Goal: Task Accomplishment & Management: Manage account settings

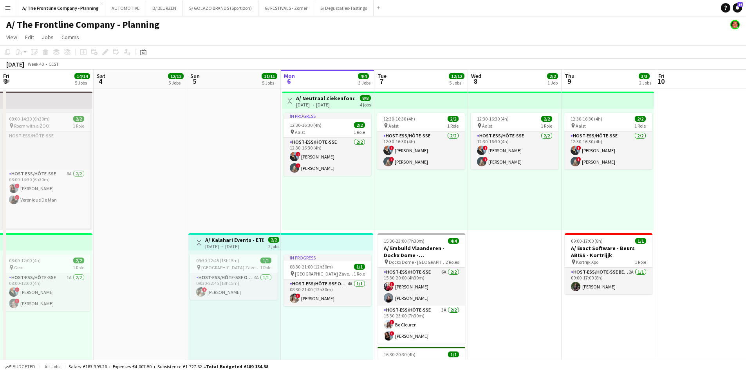
scroll to position [0, 187]
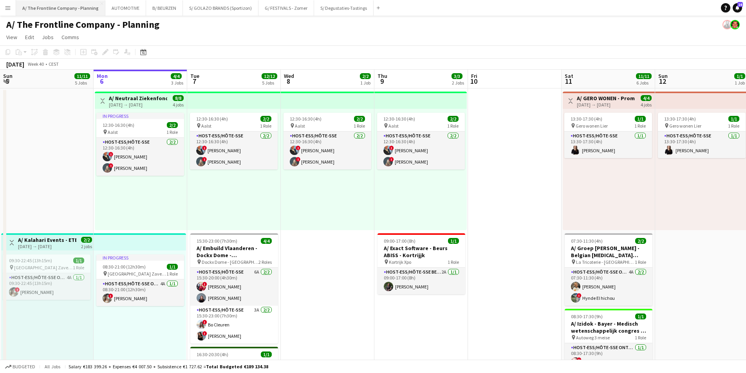
click at [62, 12] on button "A/ The Frontline Company - Planning Close" at bounding box center [60, 7] width 89 height 15
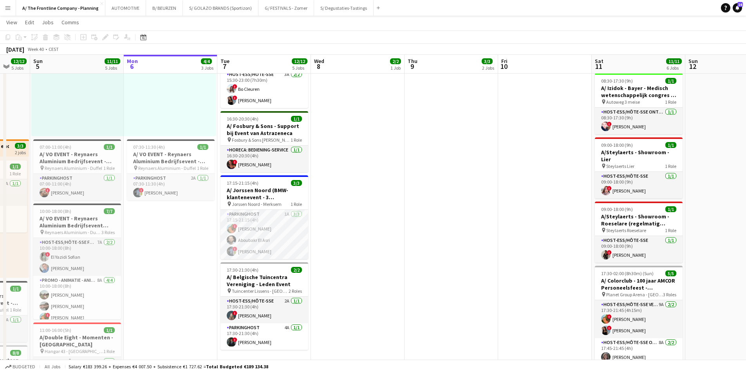
scroll to position [0, 230]
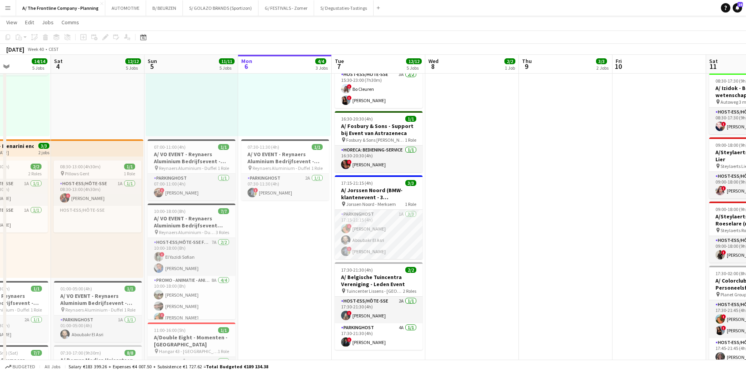
drag, startPoint x: 133, startPoint y: 279, endPoint x: 278, endPoint y: 268, distance: 144.9
click at [278, 268] on app-calendar-viewport "Wed 1 7/7 5 Jobs Thu 2 34/34 7 Jobs Fri 3 14/14 5 Jobs Sat 4 12/12 5 Jobs Sun 5…" at bounding box center [373, 259] width 746 height 926
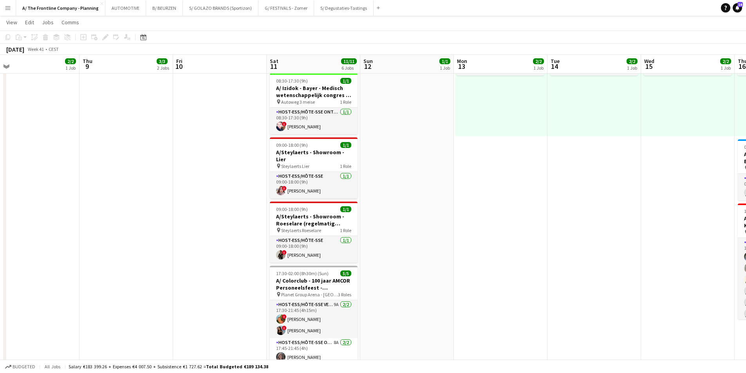
drag, startPoint x: 514, startPoint y: 165, endPoint x: 71, endPoint y: 166, distance: 442.3
click at [71, 166] on app-calendar-viewport "Sun 5 11/11 5 Jobs Mon 6 4/4 3 Jobs Tue 7 12/12 5 Jobs Wed 8 2/2 1 Job Thu 9 3/…" at bounding box center [373, 259] width 746 height 926
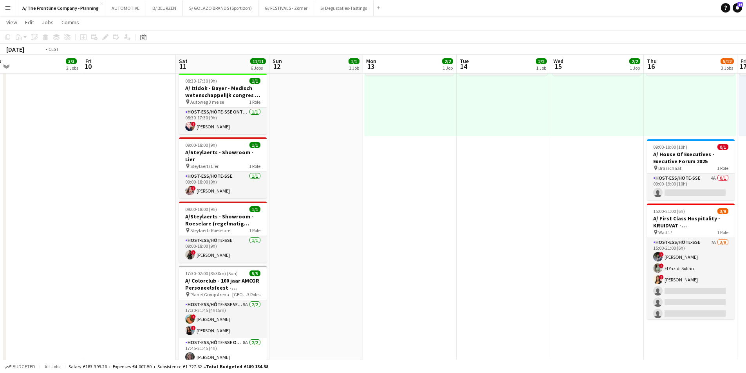
drag, startPoint x: 362, startPoint y: 195, endPoint x: 95, endPoint y: 192, distance: 267.3
click at [22, 193] on app-calendar-viewport "Mon 6 4/4 3 Jobs Tue 7 12/12 5 Jobs Wed 8 2/2 1 Job Thu 9 3/3 2 Jobs Fri 10 Sat…" at bounding box center [373, 259] width 746 height 926
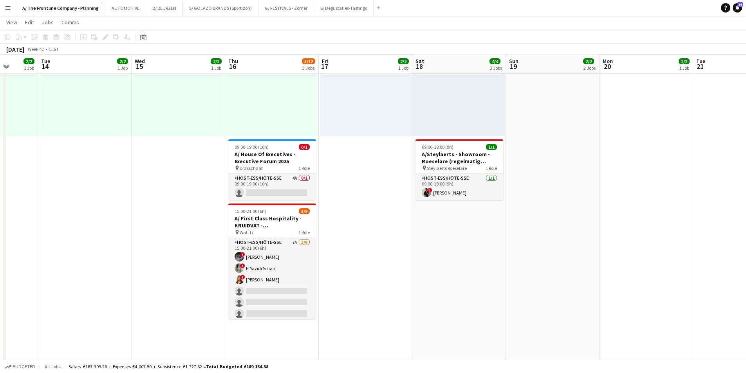
scroll to position [0, 246]
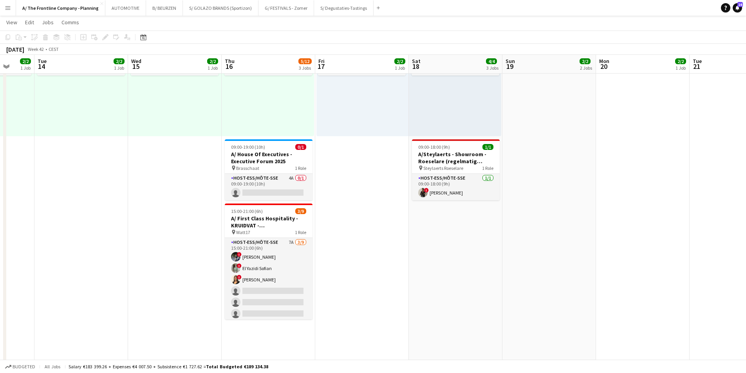
drag, startPoint x: 418, startPoint y: 197, endPoint x: 314, endPoint y: 198, distance: 104.1
click at [314, 198] on app-calendar-viewport "Sat 11 11/11 6 Jobs Sun 12 1/1 1 Job Mon 13 2/2 1 Job Tue 14 2/2 1 Job Wed 15 2…" at bounding box center [373, 259] width 746 height 926
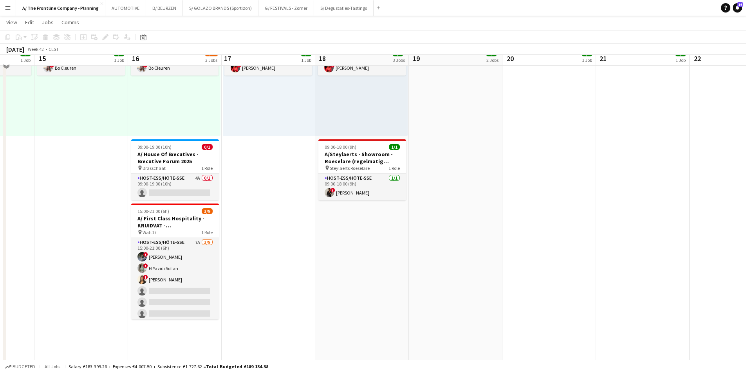
scroll to position [0, 0]
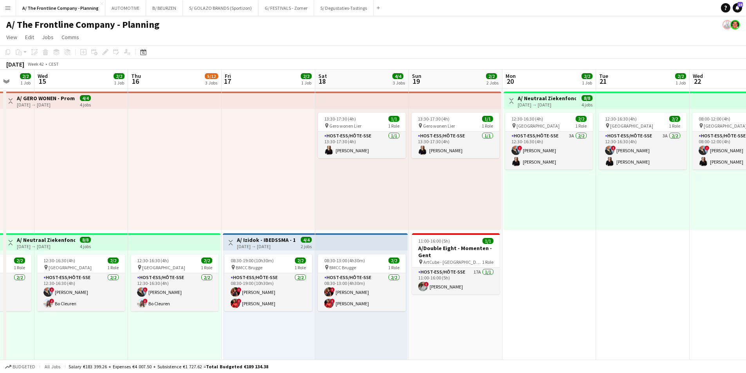
click at [282, 233] on app-top-bar "Toggle View A/ Izidok - IBEDSSMA - 17+18/10/2025 [DATE] → [DATE] 4/4 2 jobs" at bounding box center [269, 241] width 92 height 17
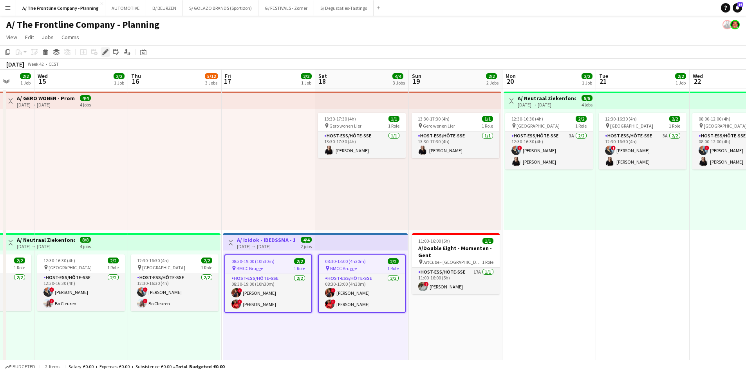
click at [105, 56] on div "Edit" at bounding box center [105, 51] width 9 height 9
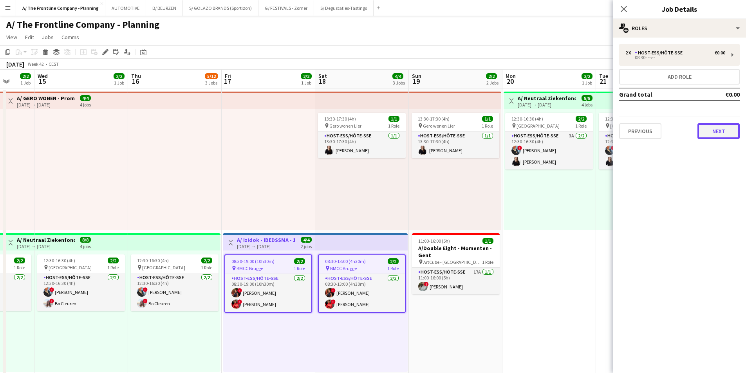
click at [708, 128] on button "Next" at bounding box center [718, 131] width 42 height 16
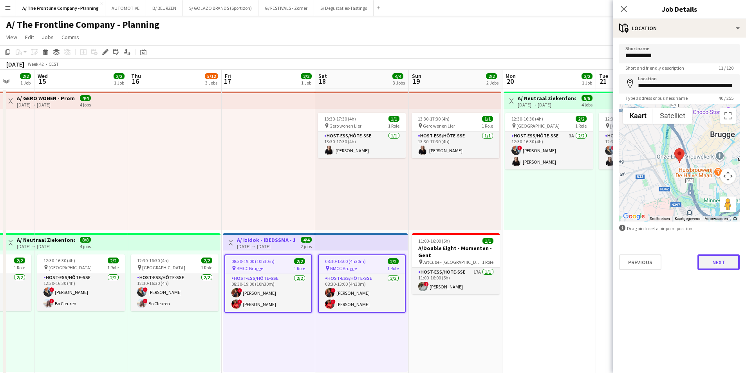
click at [710, 265] on button "Next" at bounding box center [718, 262] width 42 height 16
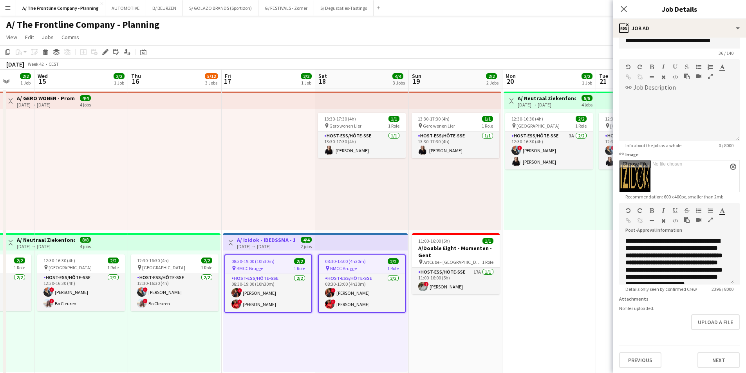
scroll to position [22, 0]
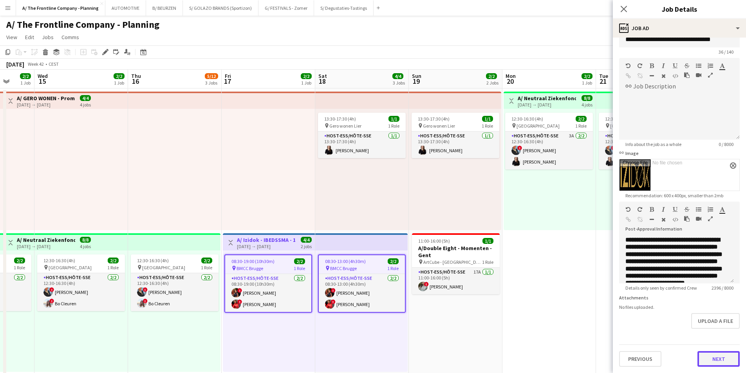
click at [709, 356] on button "Next" at bounding box center [718, 359] width 42 height 16
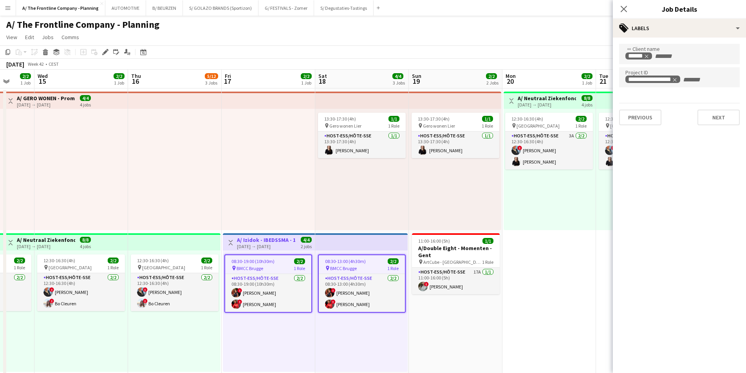
scroll to position [0, 0]
click at [200, 178] on div at bounding box center [175, 169] width 94 height 121
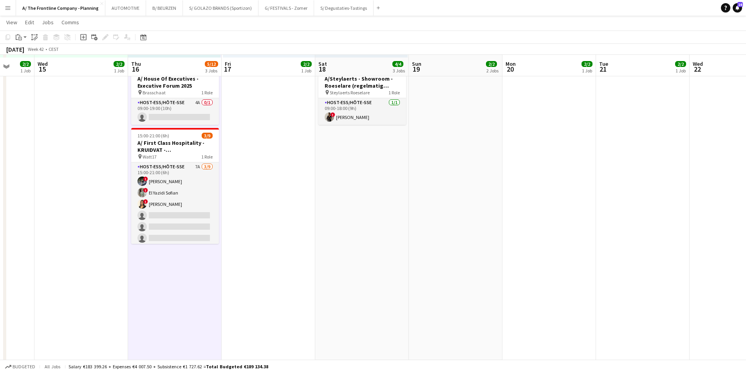
scroll to position [313, 0]
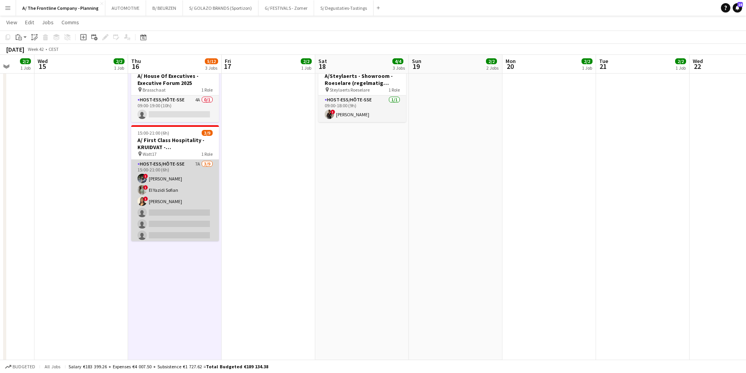
click at [170, 205] on app-card-role "Host-ess/Hôte-sse 7A [DATE] 15:00-21:00 (6h) ! [PERSON_NAME] ! El [DEMOGRAPHIC_…" at bounding box center [175, 218] width 88 height 117
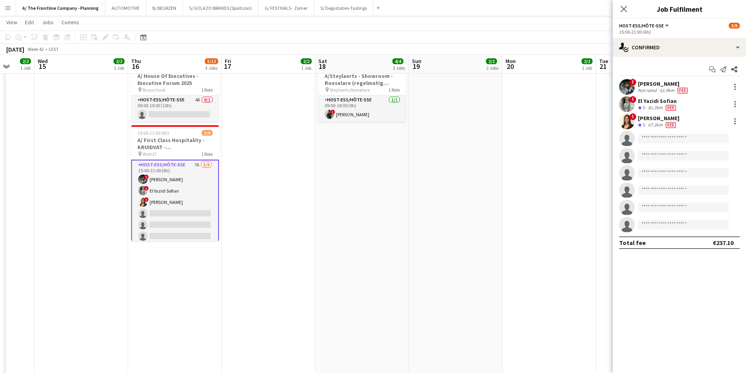
click at [174, 188] on app-card-role "Host-ess/Hôte-sse 7A [DATE] 15:00-21:00 (6h) ! [PERSON_NAME] ! El [DEMOGRAPHIC_…" at bounding box center [175, 219] width 88 height 119
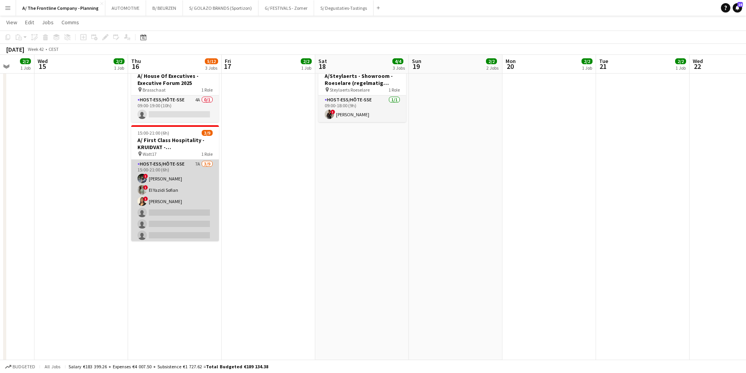
click at [185, 187] on app-card-role "Host-ess/Hôte-sse 7A [DATE] 15:00-21:00 (6h) ! [PERSON_NAME] ! El [DEMOGRAPHIC_…" at bounding box center [175, 218] width 88 height 117
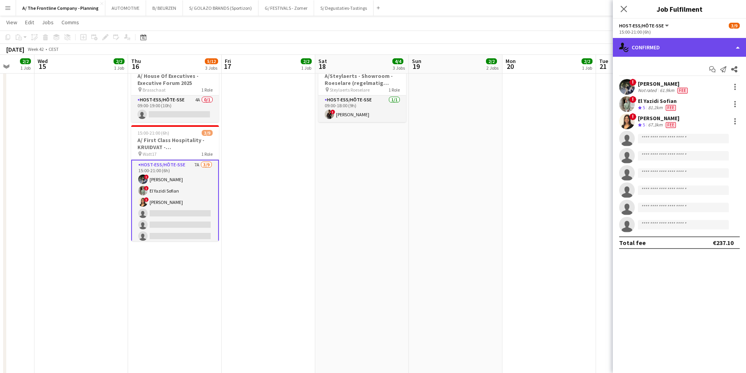
click at [669, 52] on div "single-neutral-actions-check-2 Confirmed" at bounding box center [679, 47] width 133 height 19
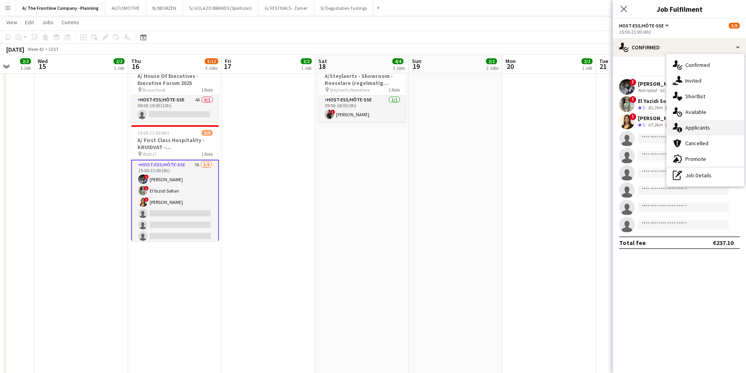
click at [686, 127] on span "Applicants" at bounding box center [697, 127] width 25 height 7
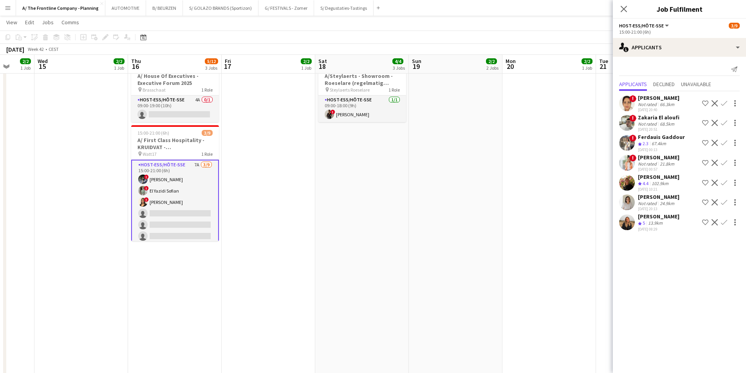
click at [660, 206] on div "[DATE] 20:13" at bounding box center [658, 208] width 41 height 5
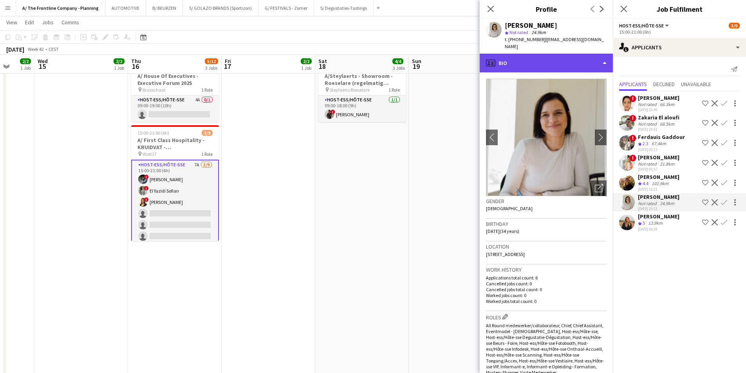
click at [550, 54] on div "profile Bio" at bounding box center [545, 63] width 133 height 19
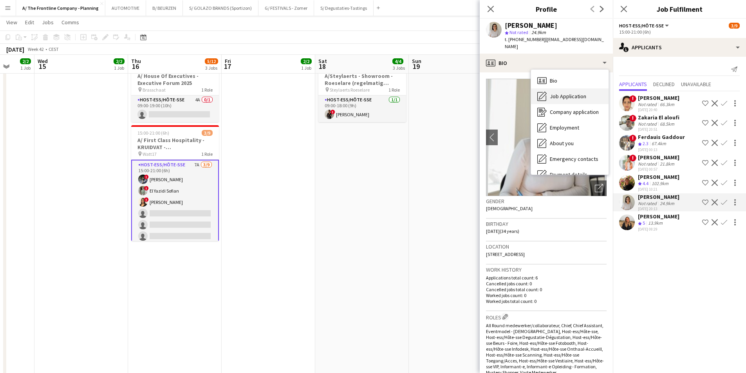
click at [560, 93] on span "Job Application" at bounding box center [568, 96] width 36 height 7
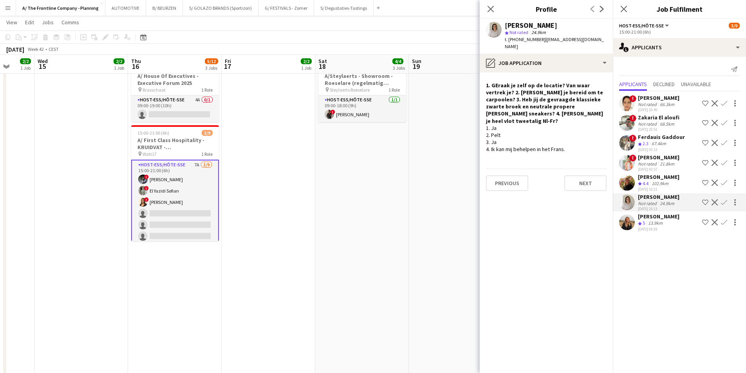
click at [647, 220] on div "[PERSON_NAME]" at bounding box center [658, 216] width 41 height 7
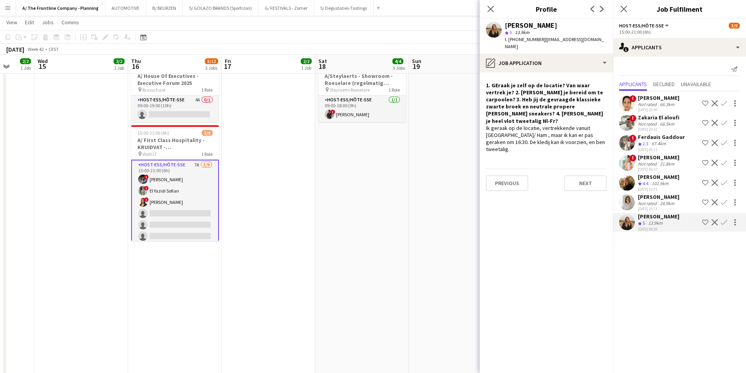
click at [663, 160] on div "[PERSON_NAME]" at bounding box center [658, 157] width 41 height 7
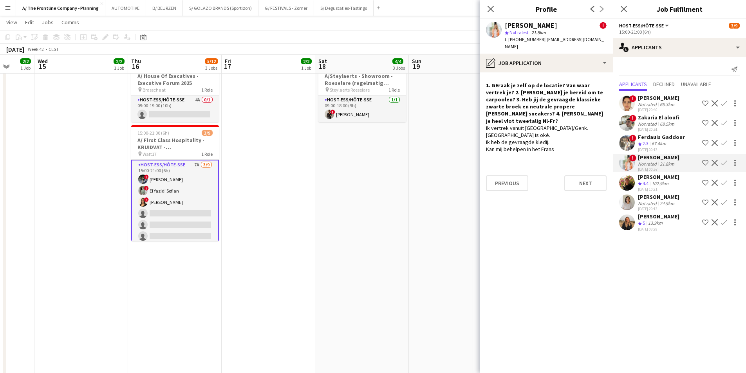
click at [656, 178] on div "[PERSON_NAME]" at bounding box center [658, 176] width 41 height 7
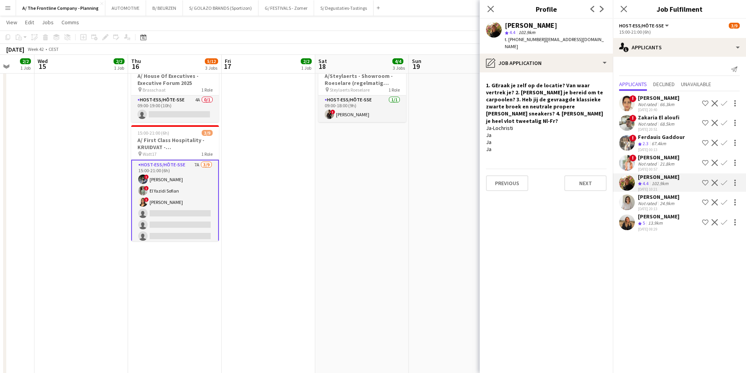
click at [648, 122] on div "Not rated" at bounding box center [648, 124] width 20 height 6
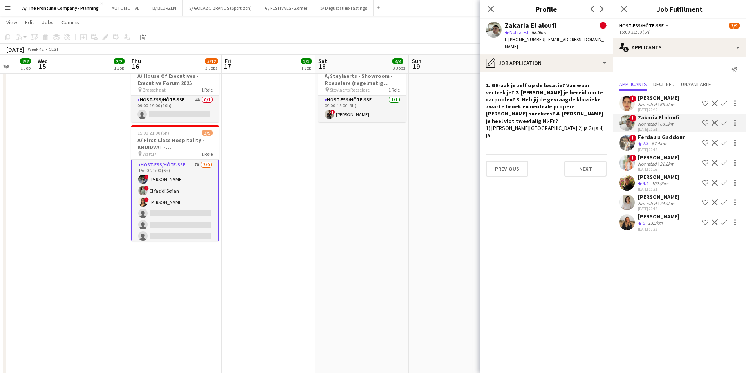
click at [651, 161] on div "Not rated" at bounding box center [648, 164] width 20 height 6
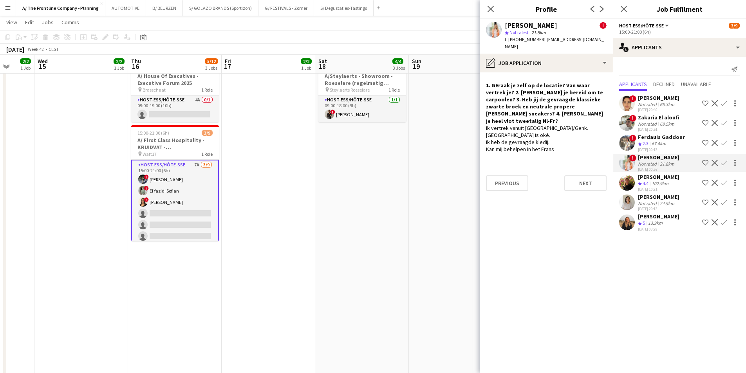
scroll to position [38, 0]
click at [653, 196] on div "[PERSON_NAME]" at bounding box center [658, 196] width 41 height 7
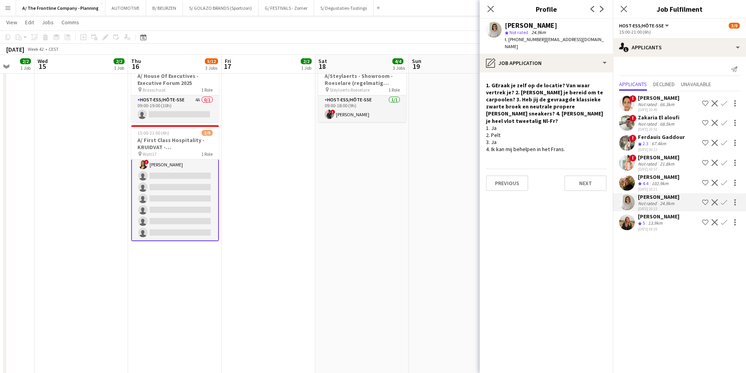
click at [319, 204] on app-date-cell "13:30-17:30 (4h) 1/1 pin [PERSON_NAME] wonen Lier 1 Role Host-ess/Hôte-sse [DAT…" at bounding box center [362, 173] width 94 height 797
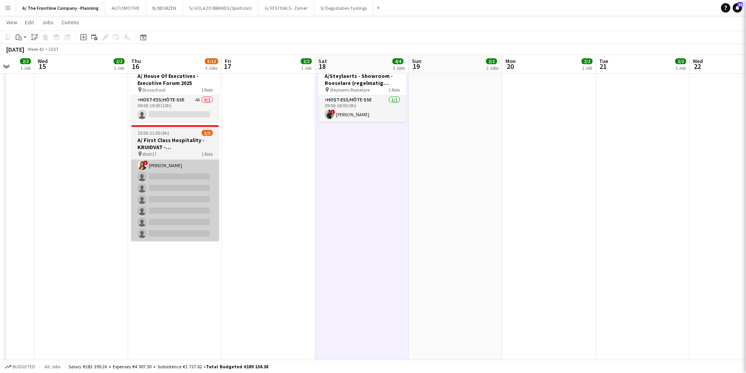
scroll to position [36, 0]
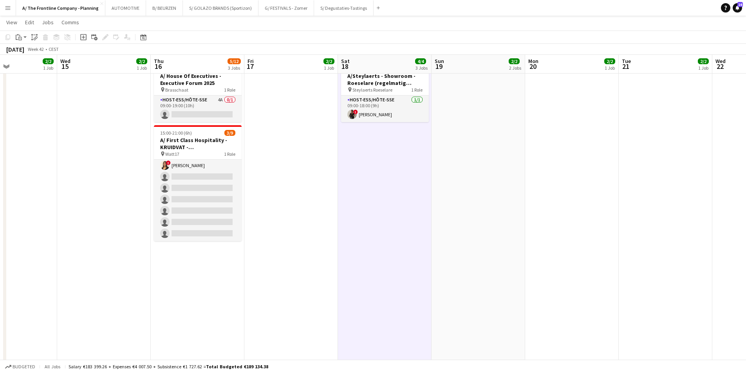
drag, startPoint x: 112, startPoint y: 213, endPoint x: 333, endPoint y: 218, distance: 220.4
click at [333, 218] on app-calendar-viewport "Sun 12 1/1 1 Job Mon 13 2/2 1 Job Tue 14 2/2 1 Job Wed 15 2/2 1 Job Thu 16 5/12…" at bounding box center [373, 180] width 746 height 926
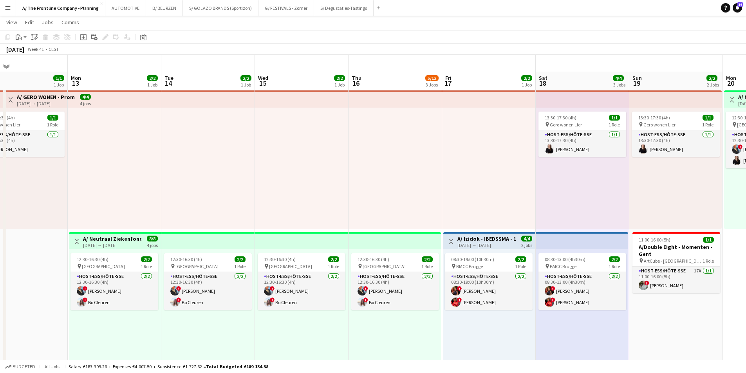
scroll to position [0, 0]
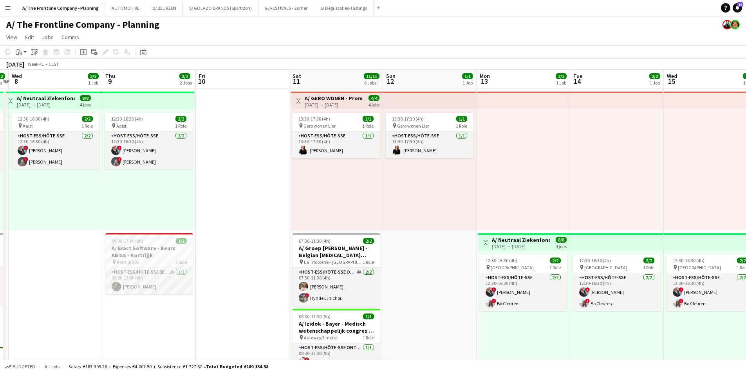
drag, startPoint x: 142, startPoint y: 199, endPoint x: 563, endPoint y: 187, distance: 420.5
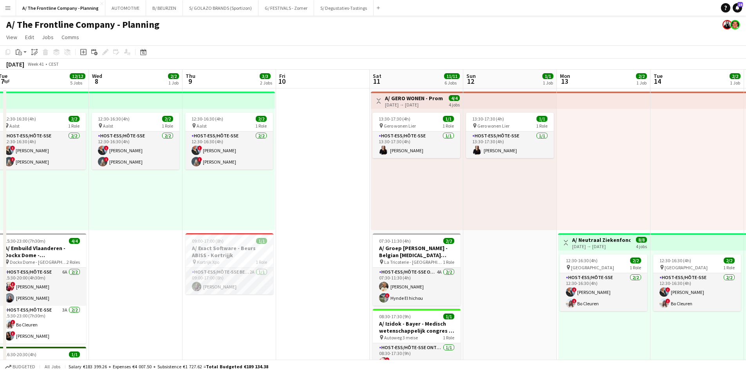
scroll to position [0, 244]
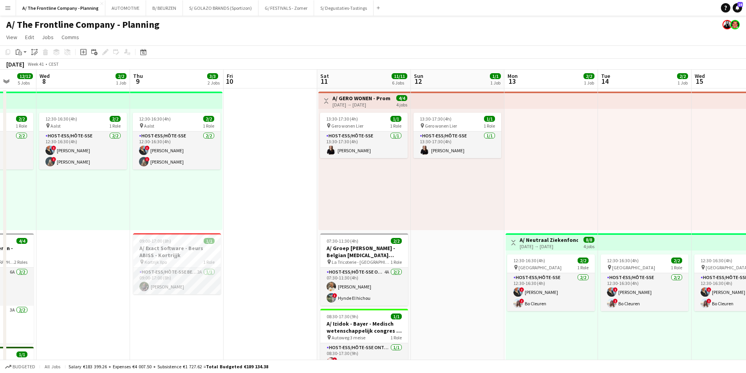
drag, startPoint x: 313, startPoint y: 212, endPoint x: 413, endPoint y: 193, distance: 101.1
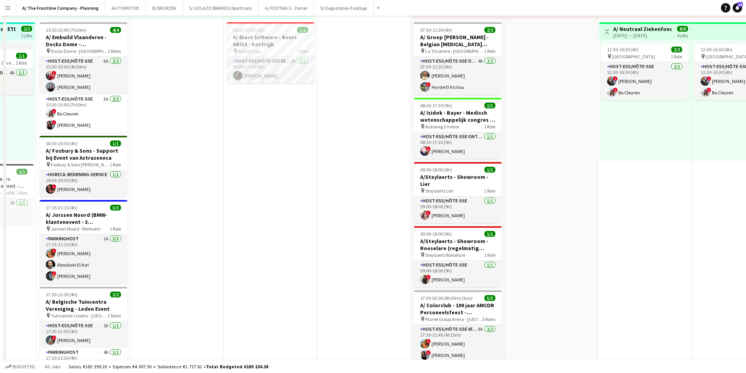
scroll to position [313, 0]
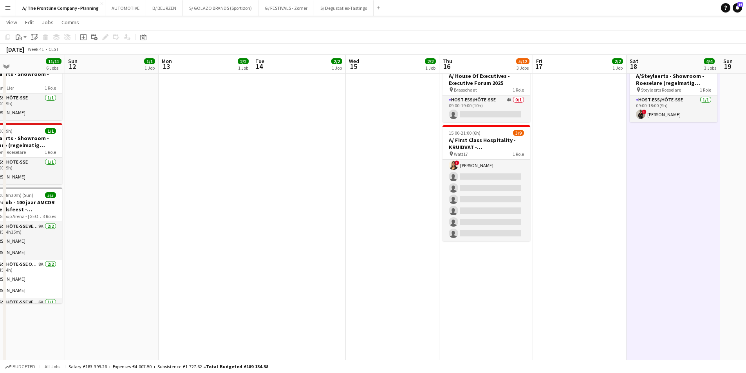
drag, startPoint x: 578, startPoint y: 212, endPoint x: 249, endPoint y: 208, distance: 328.8
click at [249, 208] on app-calendar-viewport "Wed 8 2/2 1 Job Thu 9 3/3 2 Jobs Fri 10 Sat 11 11/11 6 Jobs Sun 12 1/1 1 Job Mo…" at bounding box center [373, 180] width 746 height 926
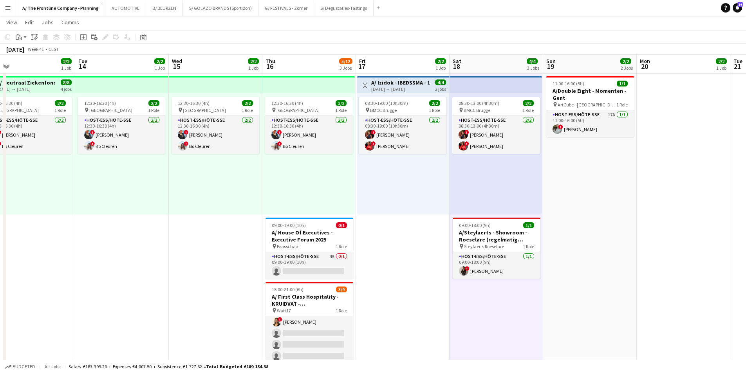
scroll to position [0, 304]
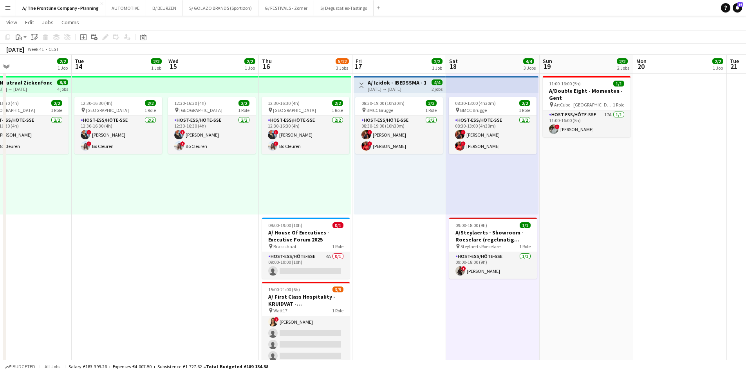
drag, startPoint x: 227, startPoint y: 209, endPoint x: 182, endPoint y: 200, distance: 45.9
click at [182, 200] on app-calendar-viewport "Fri 10 Sat 11 11/11 6 Jobs Sun 12 1/1 1 Job Mon 13 2/2 1 Job Tue 14 2/2 1 Job W…" at bounding box center [373, 337] width 746 height 926
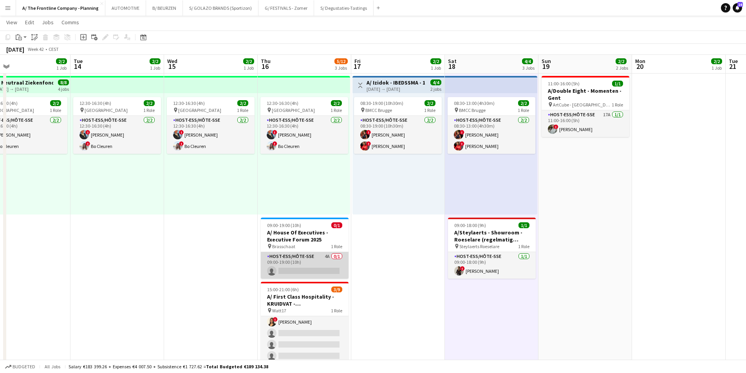
click at [302, 266] on app-card-role "Host-ess/Hôte-sse 4A 0/1 09:00-19:00 (10h) single-neutral-actions" at bounding box center [305, 265] width 88 height 27
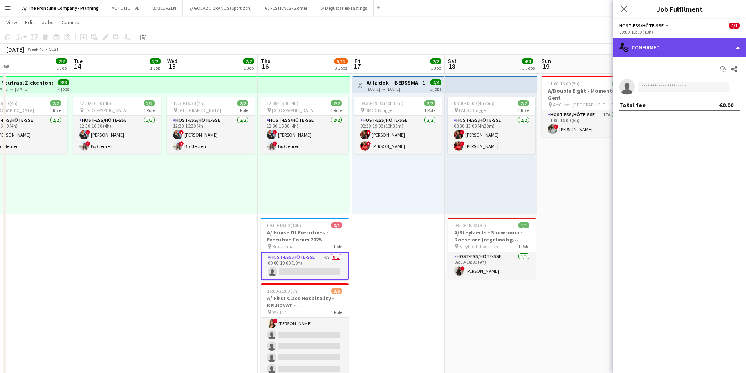
click at [675, 44] on div "single-neutral-actions-check-2 Confirmed" at bounding box center [679, 47] width 133 height 19
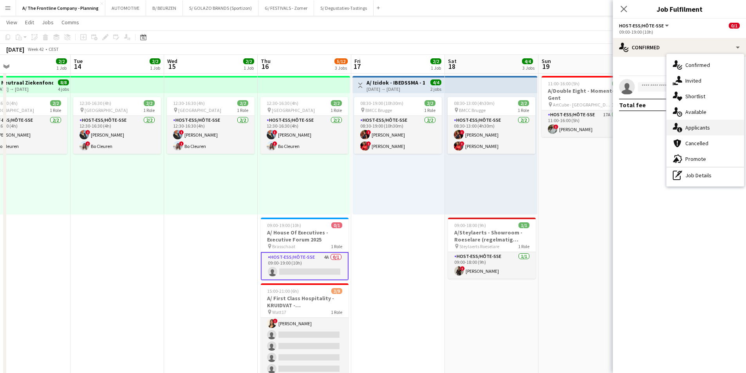
click at [687, 133] on div "single-neutral-actions-information Applicants" at bounding box center [704, 128] width 77 height 16
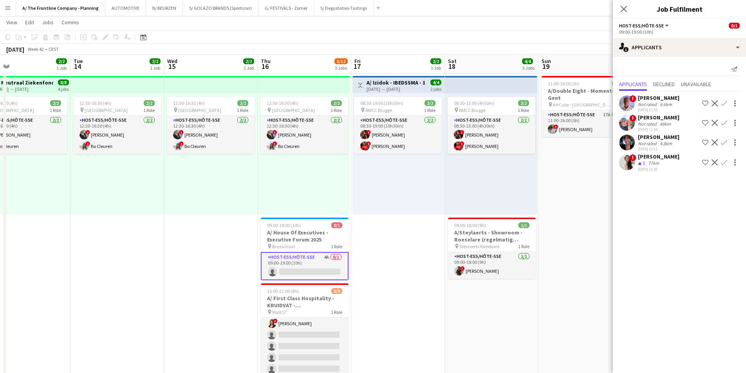
click at [658, 159] on div "[PERSON_NAME]" at bounding box center [658, 156] width 41 height 7
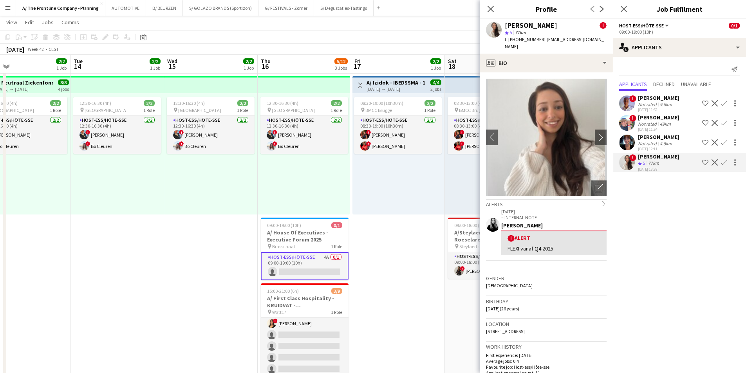
click at [656, 139] on div "[PERSON_NAME]" at bounding box center [658, 136] width 41 height 7
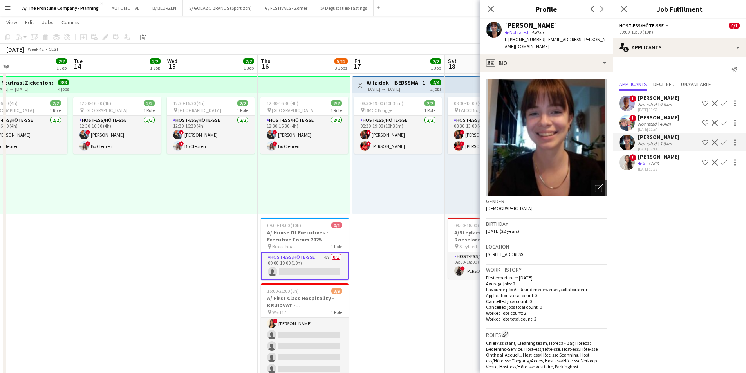
click at [651, 167] on div "[DATE] 13:38" at bounding box center [658, 169] width 41 height 5
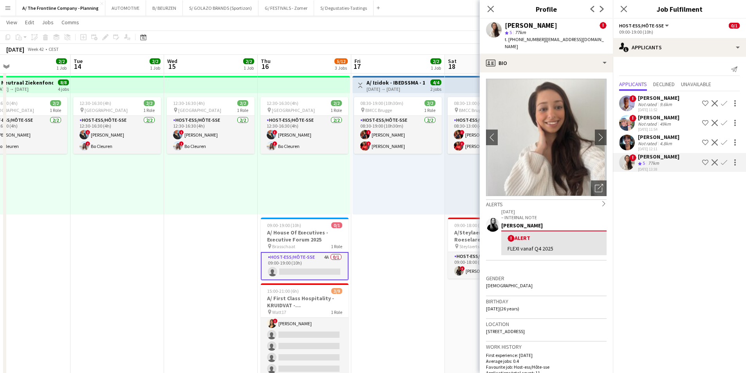
click at [221, 187] on div "12:30-16:30 (4h) 2/2 pin Leuven 1 Role Host-ess/Hôte-sse [DATE] 12:30-16:30 (4h…" at bounding box center [211, 153] width 94 height 121
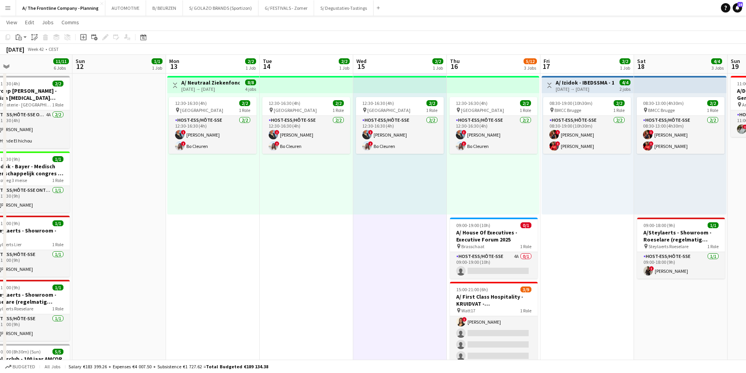
scroll to position [0, 190]
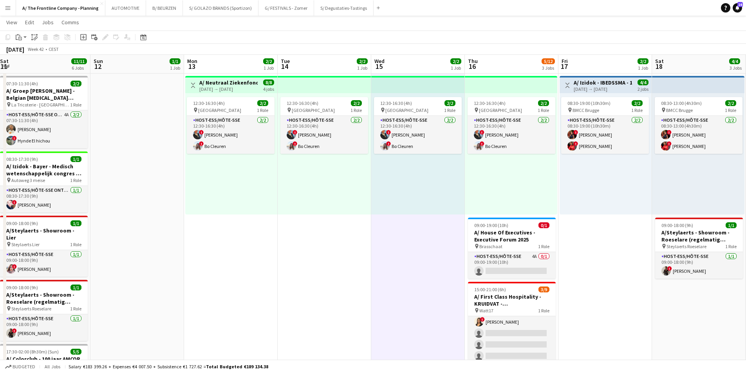
drag, startPoint x: 158, startPoint y: 208, endPoint x: 459, endPoint y: 181, distance: 301.8
click at [459, 181] on app-calendar-viewport "Thu 9 3/3 2 Jobs Fri 10 Sat 11 11/11 6 Jobs Sun 12 1/1 1 Job Mon 13 2/2 1 Job T…" at bounding box center [373, 337] width 746 height 926
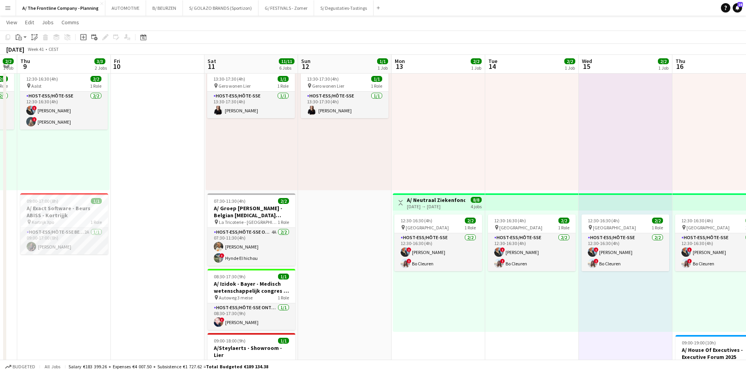
scroll to position [0, 209]
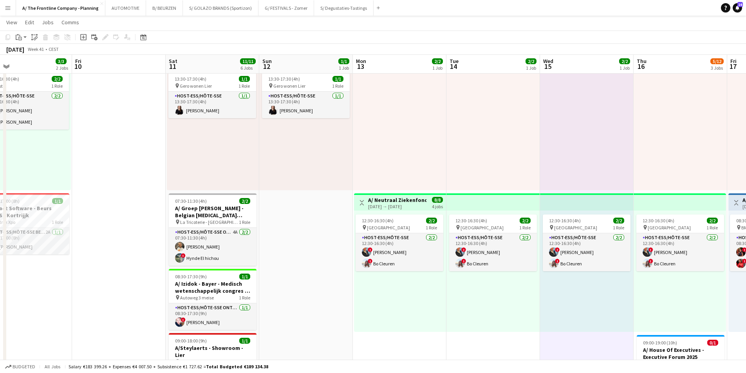
drag, startPoint x: 290, startPoint y: 239, endPoint x: 459, endPoint y: 207, distance: 171.6
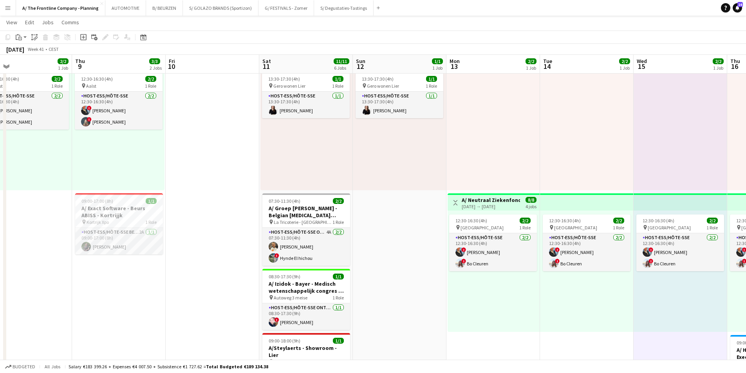
scroll to position [0, 185]
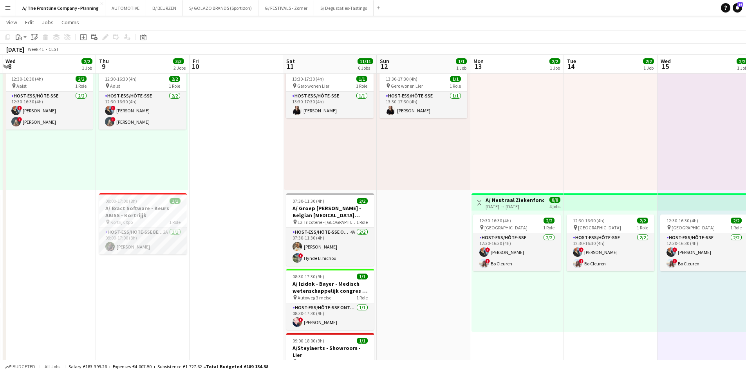
drag, startPoint x: 209, startPoint y: 220, endPoint x: 232, endPoint y: 205, distance: 28.1
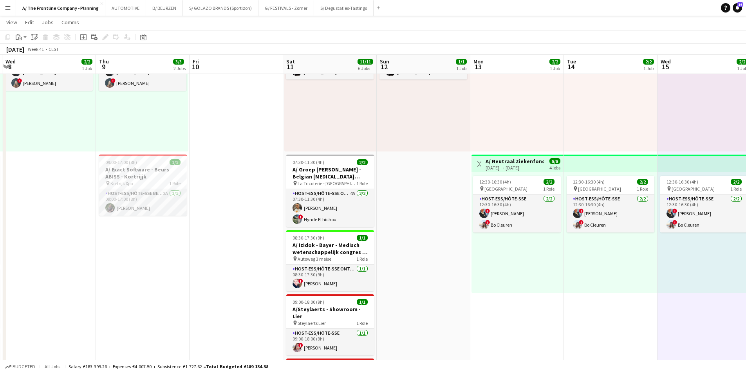
scroll to position [0, 0]
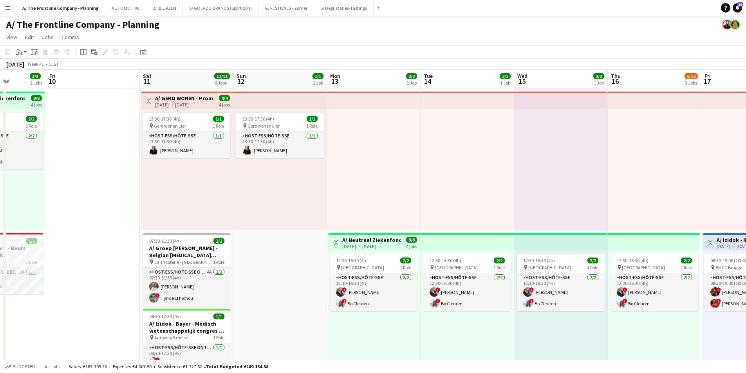
drag, startPoint x: 442, startPoint y: 247, endPoint x: 188, endPoint y: 233, distance: 254.8
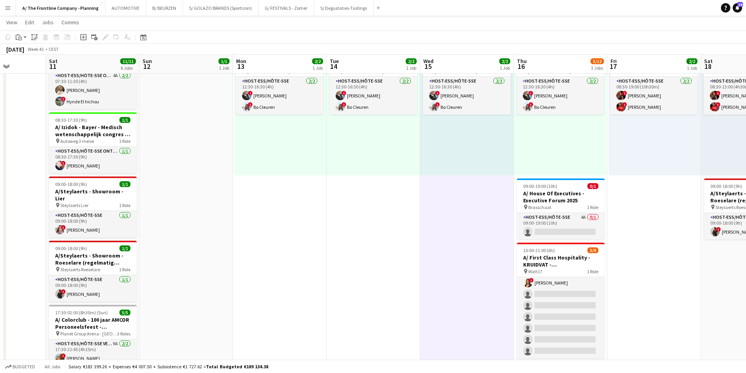
scroll to position [0, 236]
drag, startPoint x: 216, startPoint y: 242, endPoint x: 168, endPoint y: 242, distance: 48.9
click at [168, 242] on app-calendar-viewport "Wed 8 2/2 1 Job Thu 9 3/3 2 Jobs Fri 10 Sat 11 11/11 6 Jobs Sun 12 1/1 1 Job Mo…" at bounding box center [373, 298] width 746 height 926
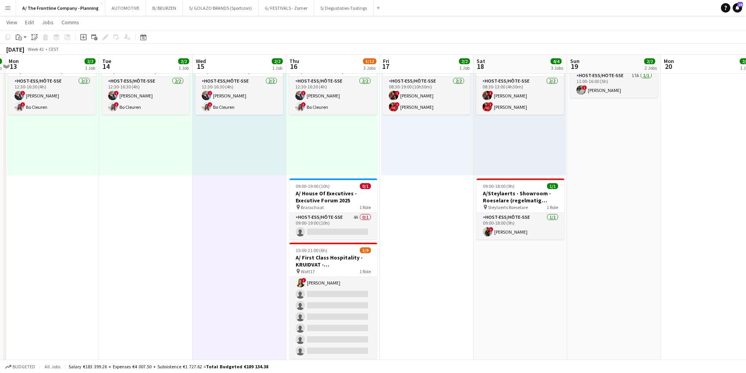
scroll to position [0, 296]
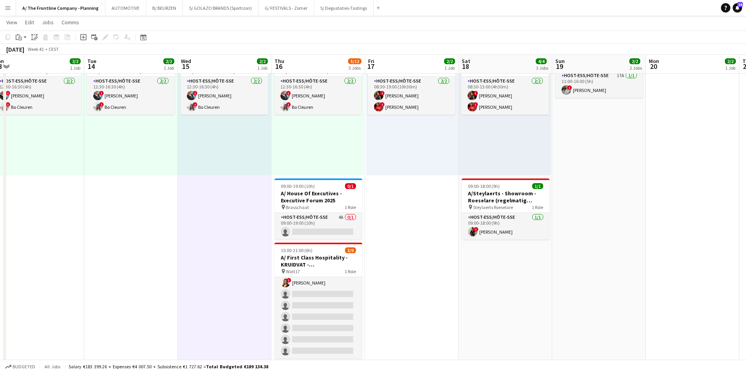
drag, startPoint x: 436, startPoint y: 233, endPoint x: 378, endPoint y: 234, distance: 57.1
click at [386, 234] on app-calendar-viewport "Fri 10 Sat 11 11/11 6 Jobs Sun 12 1/1 1 Job Mon 13 2/2 1 Job Tue 14 2/2 1 Job W…" at bounding box center [373, 298] width 746 height 926
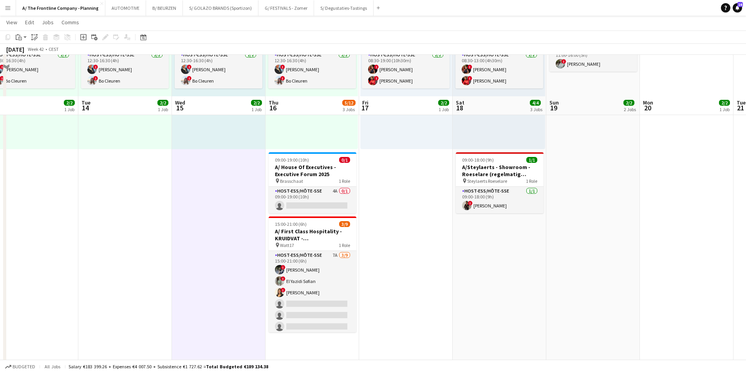
scroll to position [196, 0]
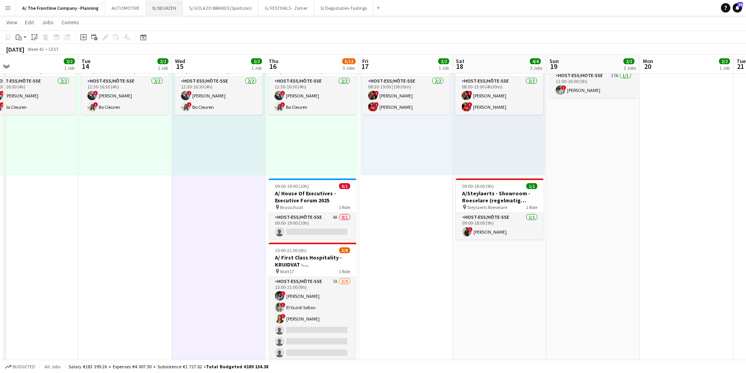
click at [167, 10] on button "B/ BEURZEN Close" at bounding box center [164, 7] width 37 height 15
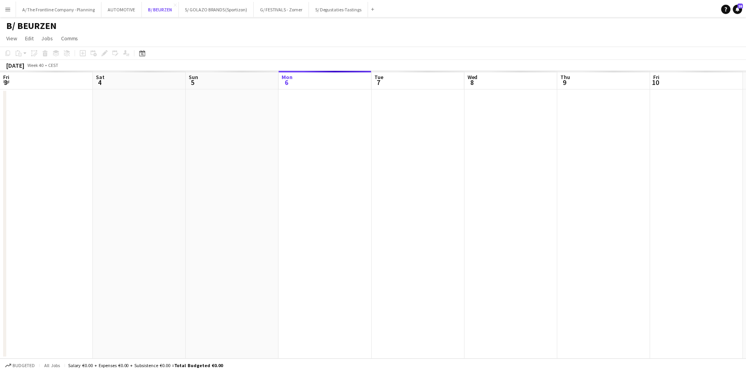
scroll to position [0, 187]
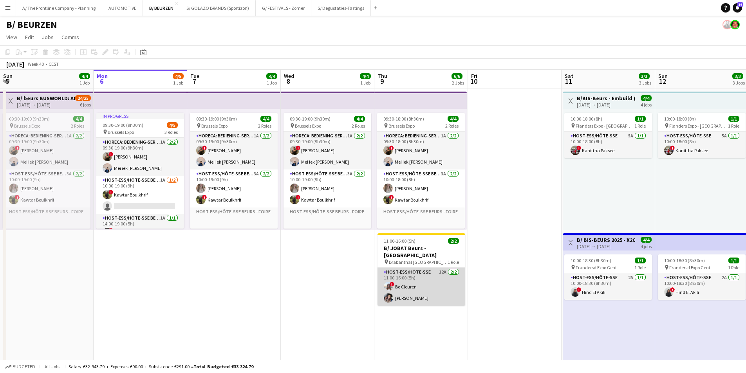
click at [425, 285] on app-card-role "Host-ess/Hôte-sse 12A [DATE] 11:00-16:00 (5h) ! Bo Cleuren [PERSON_NAME]" at bounding box center [421, 287] width 88 height 38
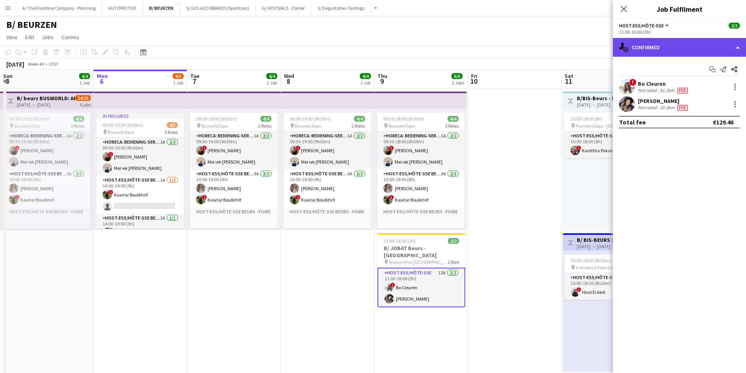
click at [679, 52] on div "single-neutral-actions-check-2 Confirmed" at bounding box center [679, 47] width 133 height 19
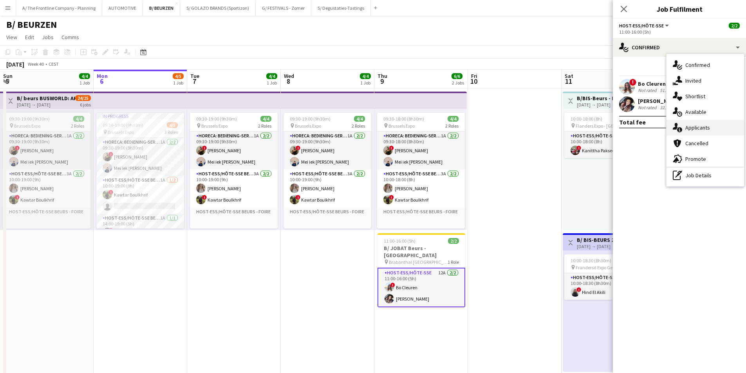
click at [691, 126] on span "Applicants" at bounding box center [697, 127] width 25 height 7
